Goal: Use online tool/utility

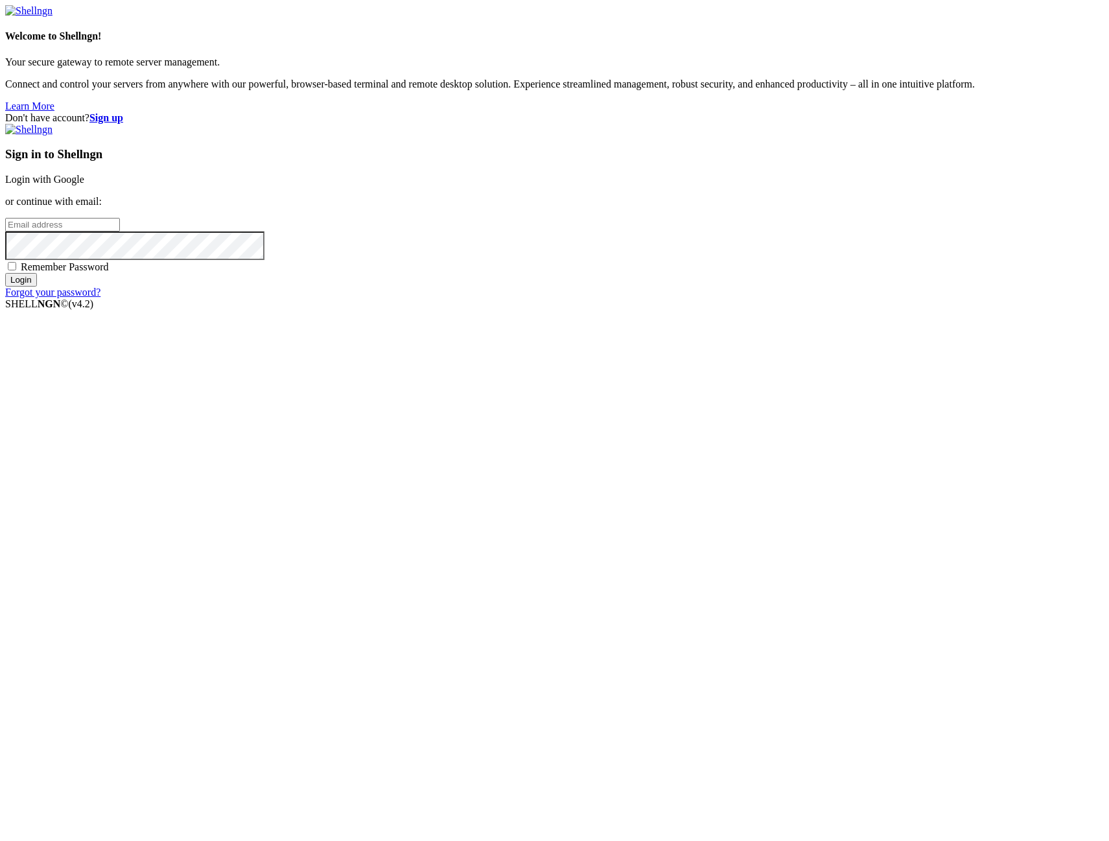
click at [84, 185] on link "Login with Google" at bounding box center [44, 179] width 79 height 11
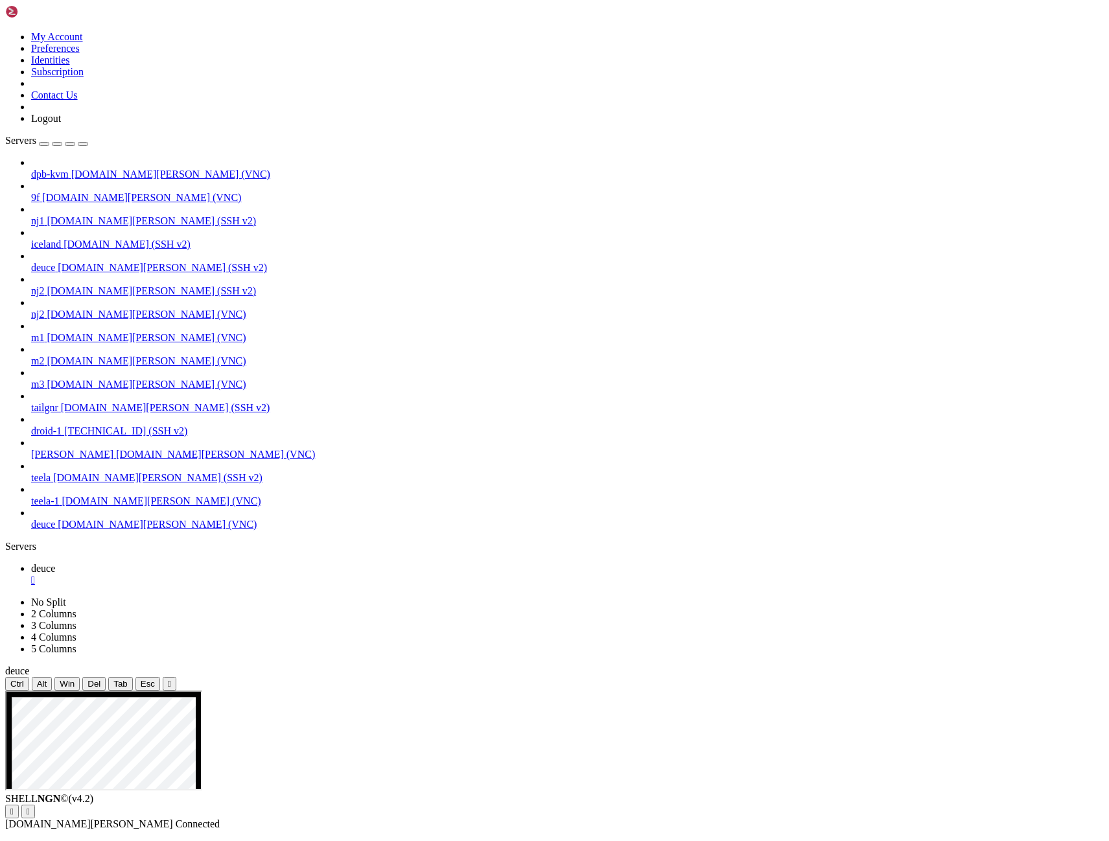
click at [83, 144] on icon "button" at bounding box center [83, 144] width 0 height 0
